Goal: Find contact information: Find contact information

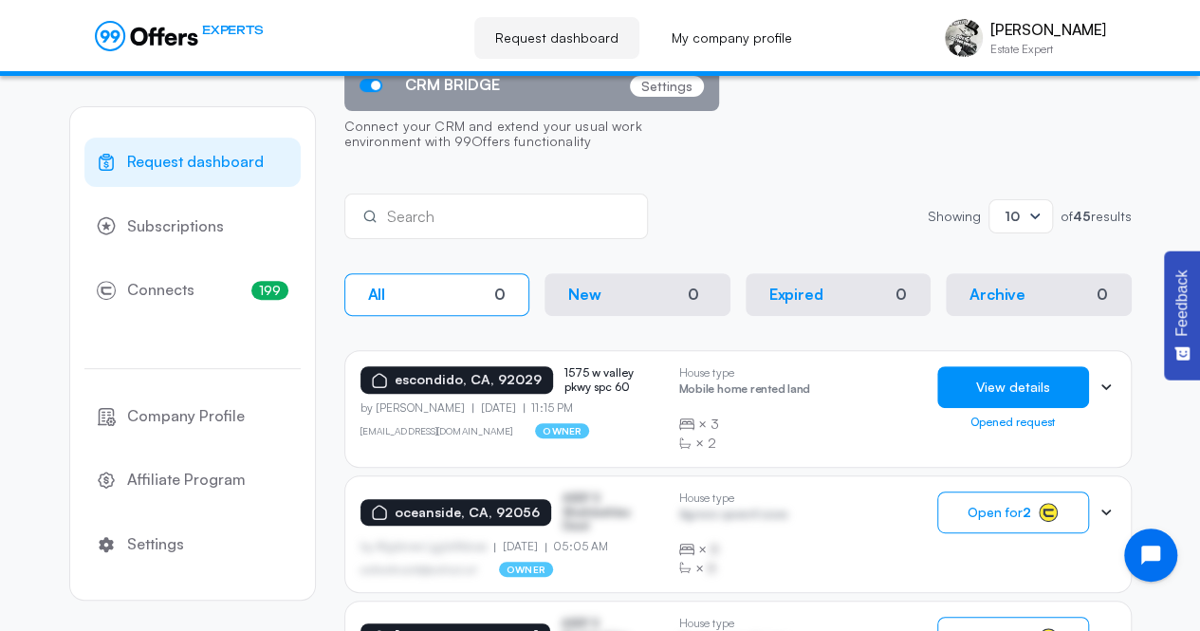
click at [1009, 392] on button "View details" at bounding box center [1013, 387] width 152 height 42
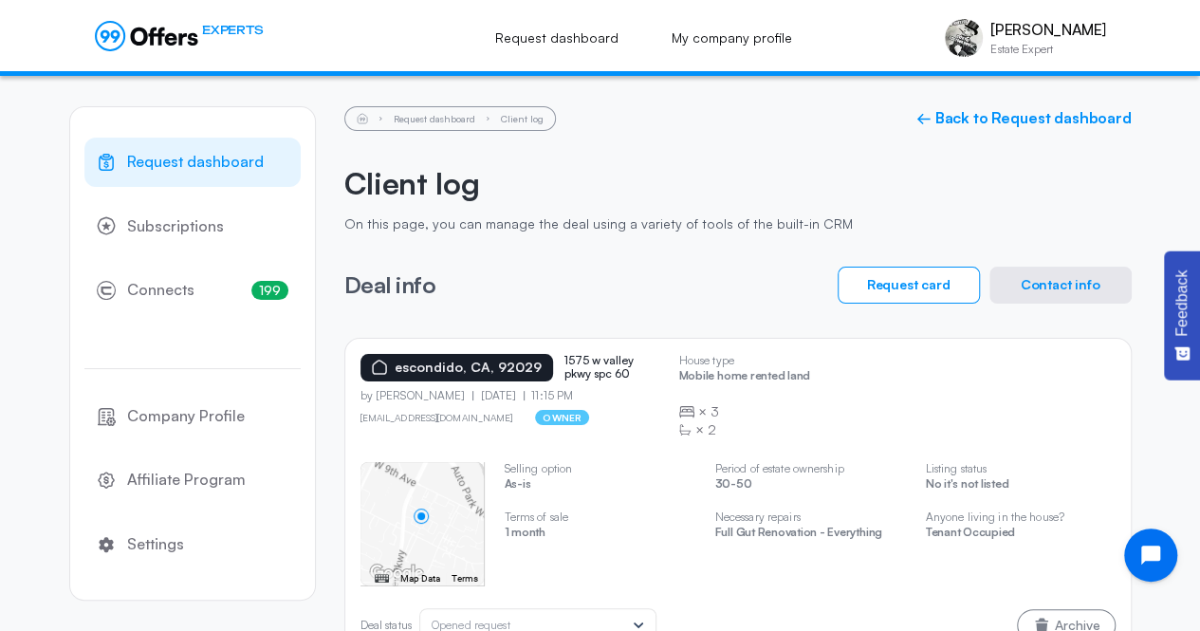
click at [1073, 283] on button "Contact info" at bounding box center [1061, 285] width 142 height 37
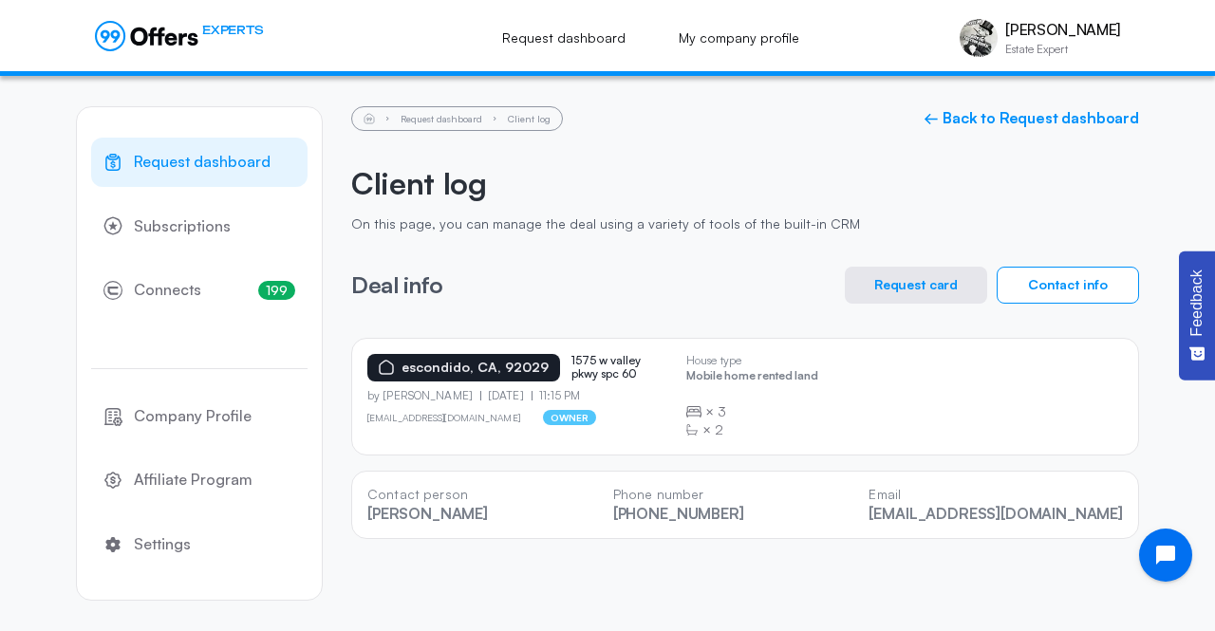
click at [1020, 176] on h2 "Client log" at bounding box center [745, 183] width 788 height 36
click at [818, 505] on div "Contact person [PERSON_NAME] Phone number [PHONE_NUMBER] Email [EMAIL_ADDRESS][…" at bounding box center [745, 505] width 788 height 68
click at [169, 166] on span "Request dashboard" at bounding box center [202, 162] width 137 height 25
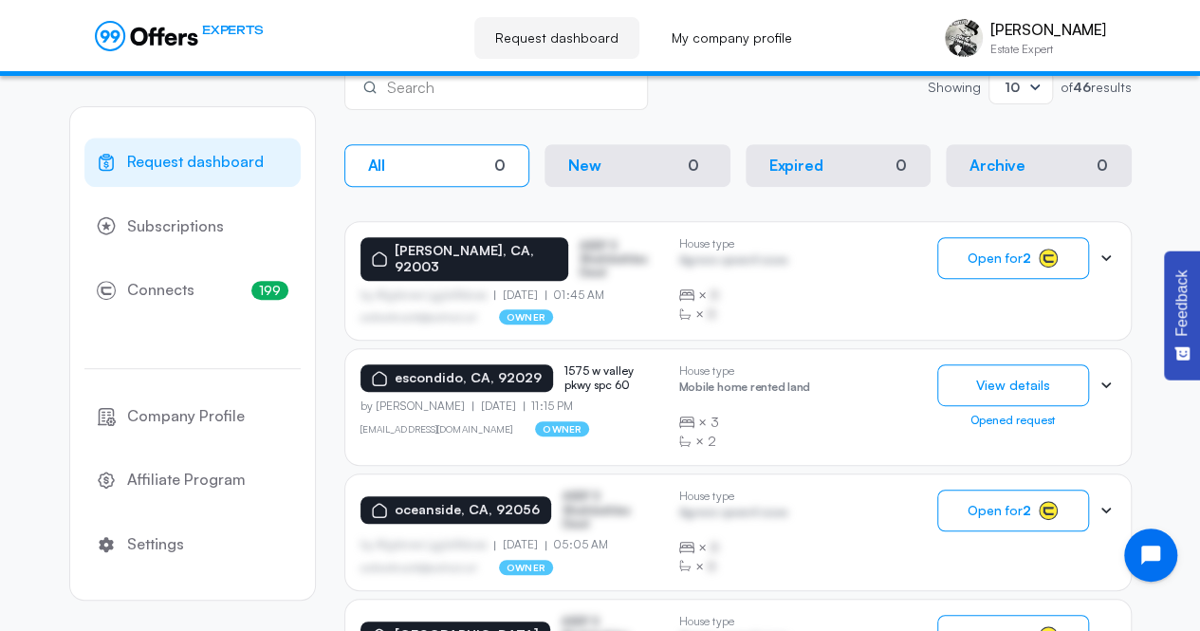
scroll to position [339, 0]
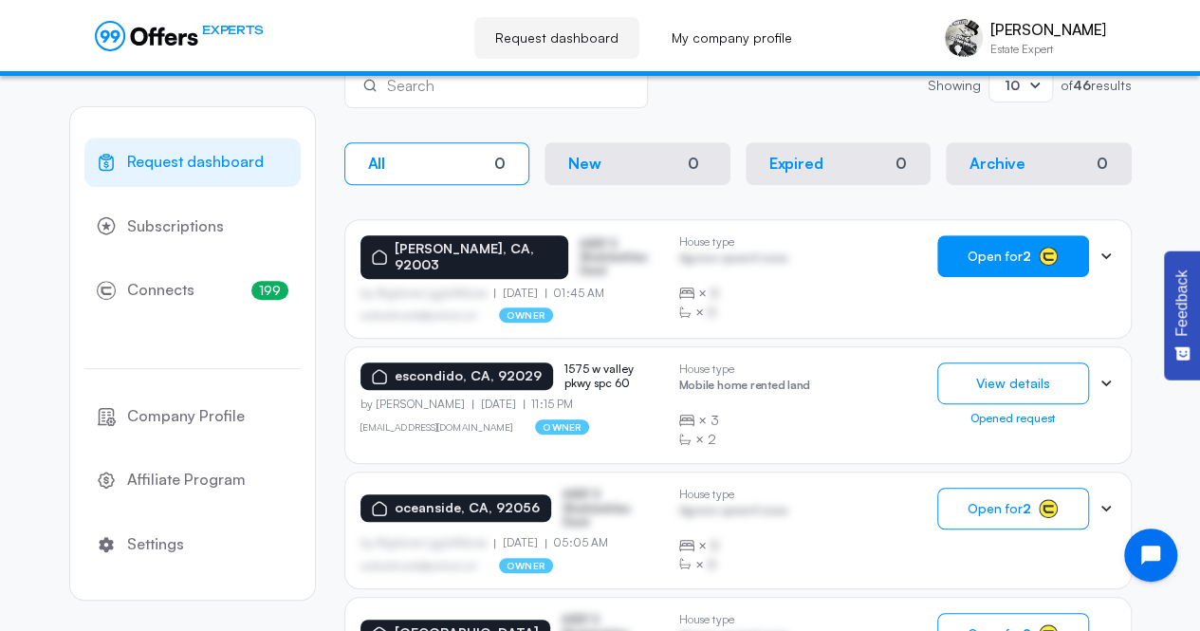
click at [970, 261] on span "Open for 2" at bounding box center [1000, 256] width 64 height 15
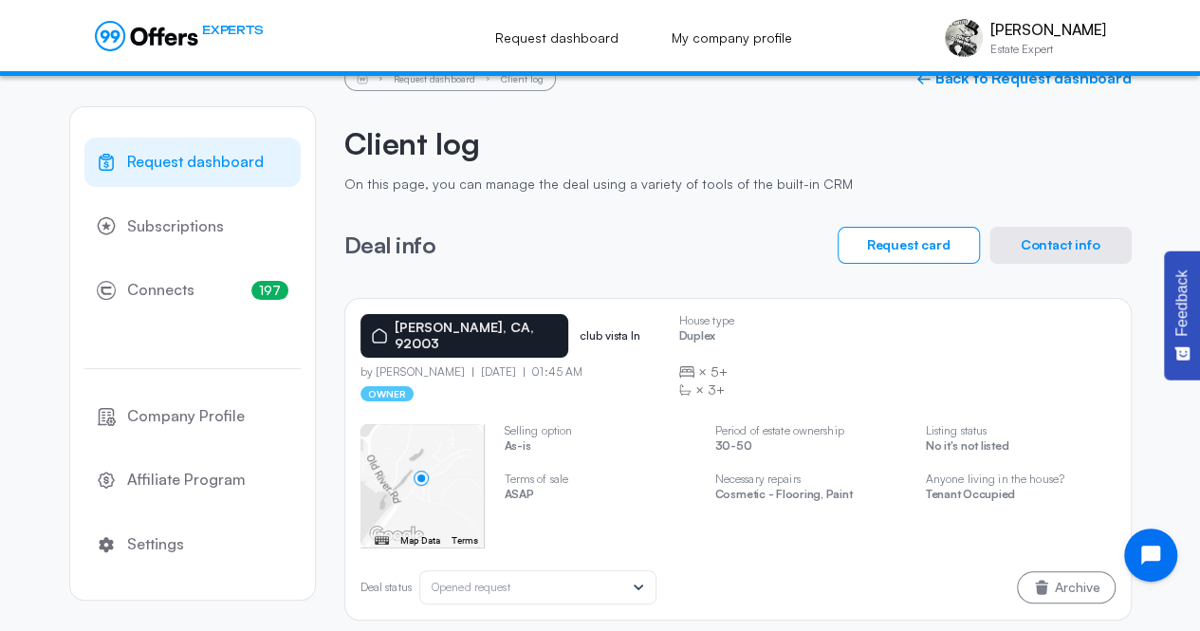
scroll to position [55, 0]
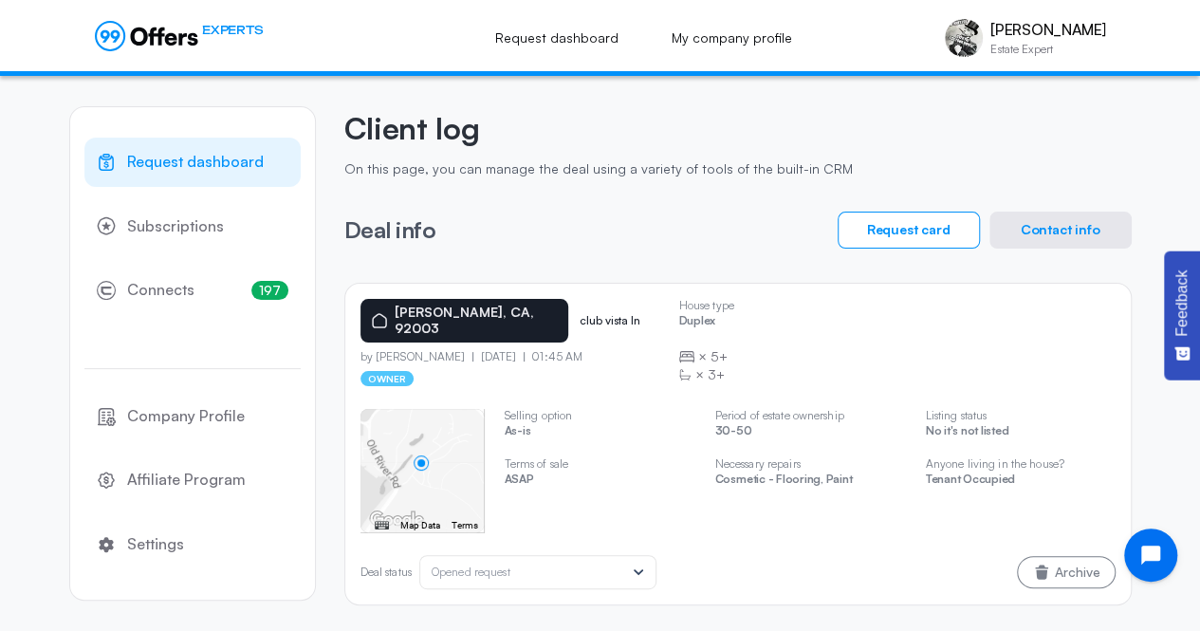
click at [1065, 236] on button "Contact info" at bounding box center [1061, 230] width 142 height 37
